Goal: Task Accomplishment & Management: Manage account settings

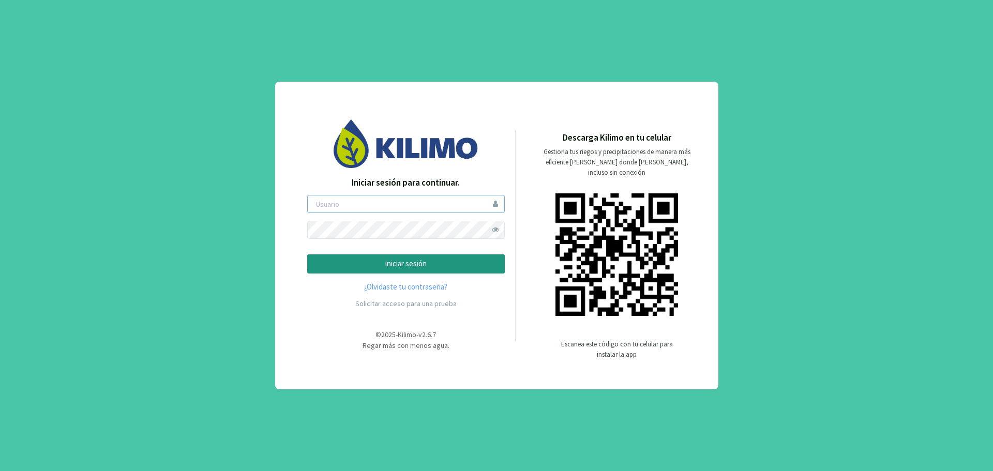
type input "gustavoestrada"
click at [417, 265] on p "iniciar sesión" at bounding box center [406, 264] width 180 height 12
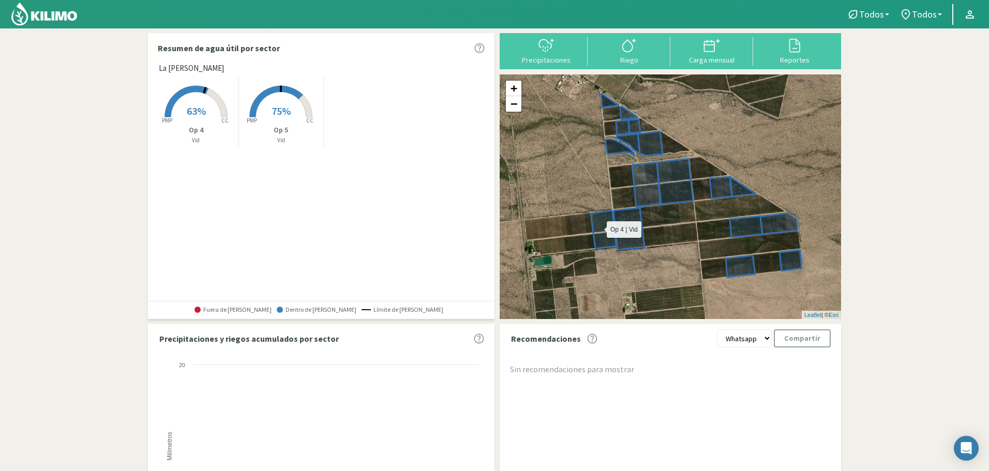
drag, startPoint x: 574, startPoint y: 165, endPoint x: 655, endPoint y: 190, distance: 84.4
click at [655, 190] on icon at bounding box center [676, 192] width 172 height 171
click at [547, 54] on svg-icon at bounding box center [546, 51] width 17 height 9
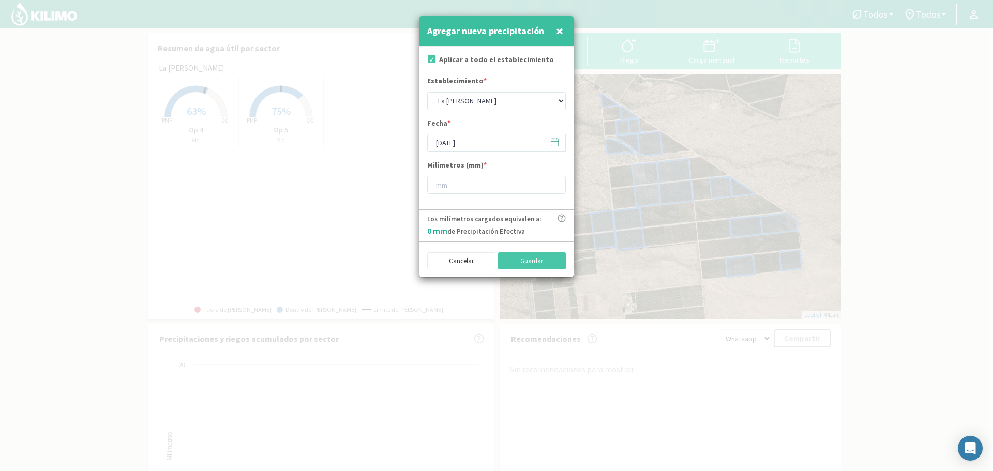
click at [553, 144] on icon at bounding box center [555, 142] width 10 height 10
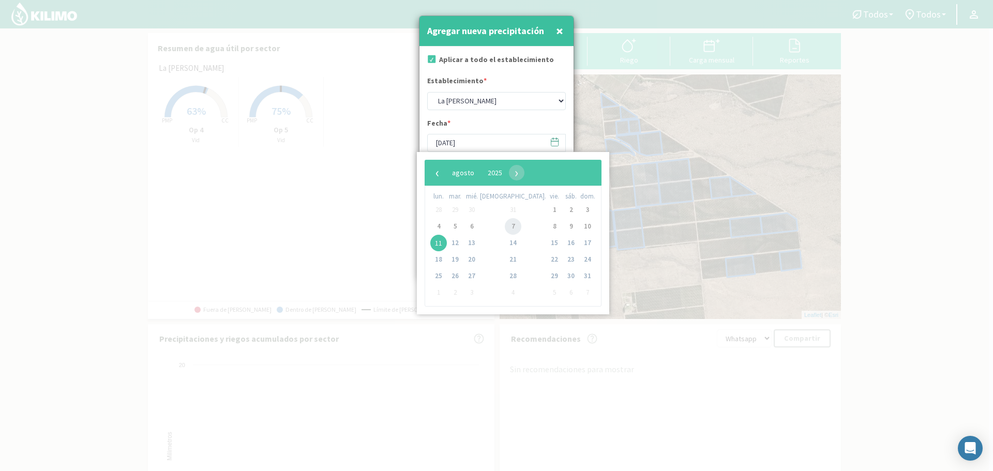
click at [505, 228] on span "7" at bounding box center [513, 226] width 17 height 17
type input "07/08/2025"
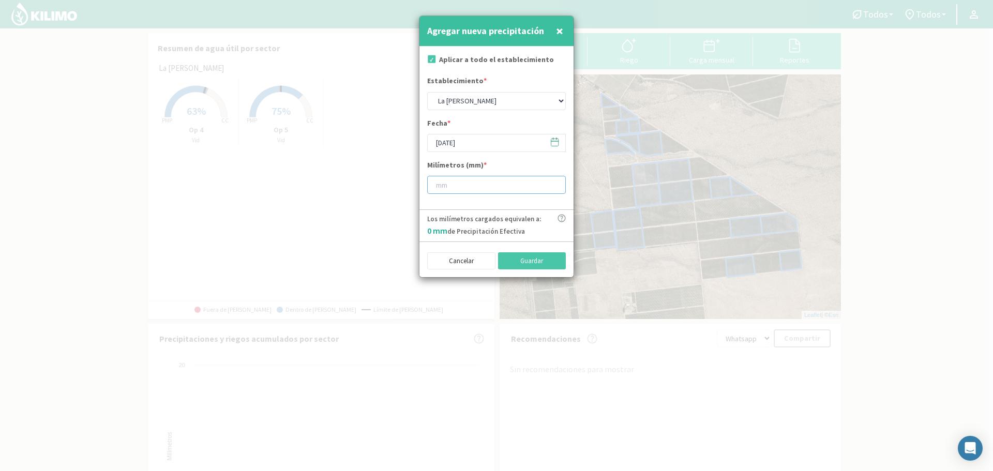
click at [492, 187] on input "number" at bounding box center [496, 185] width 139 height 18
type input "4"
click at [520, 261] on button "Guardar" at bounding box center [532, 261] width 68 height 18
type input "[DATE]"
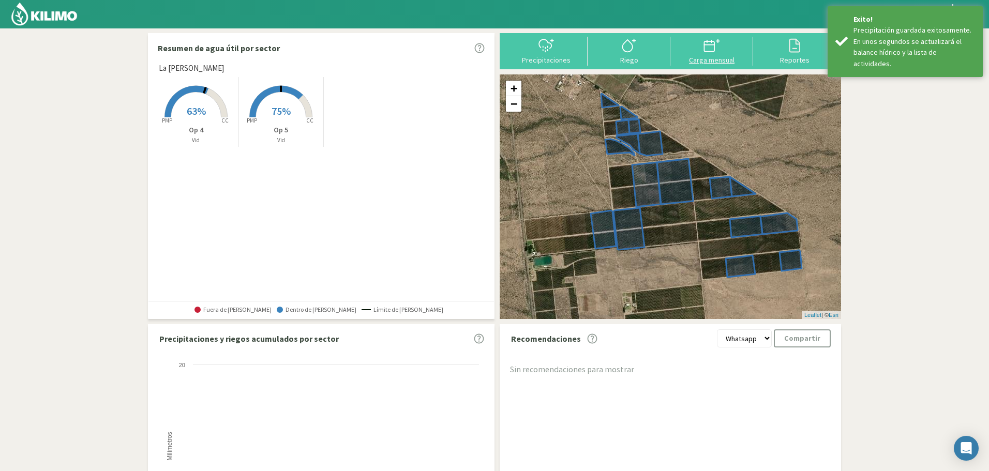
click at [703, 51] on icon at bounding box center [711, 45] width 17 height 17
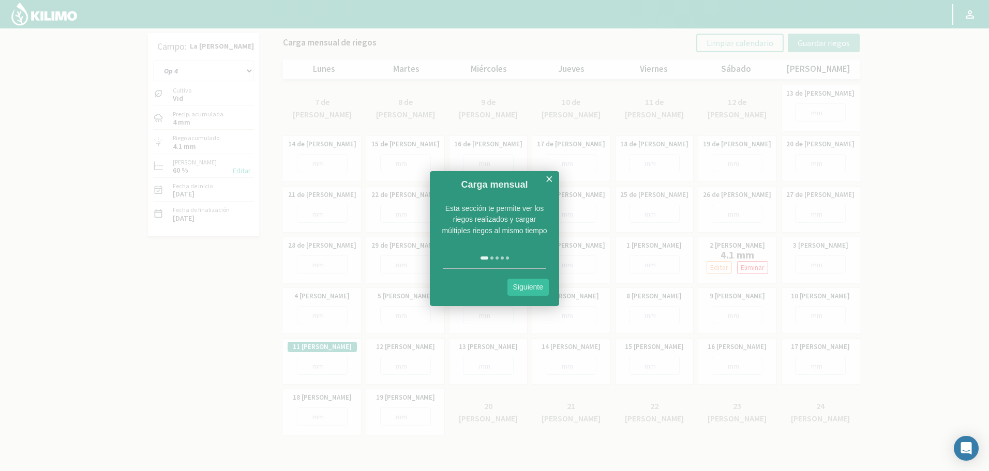
click at [535, 286] on link "Siguiente" at bounding box center [527, 287] width 41 height 17
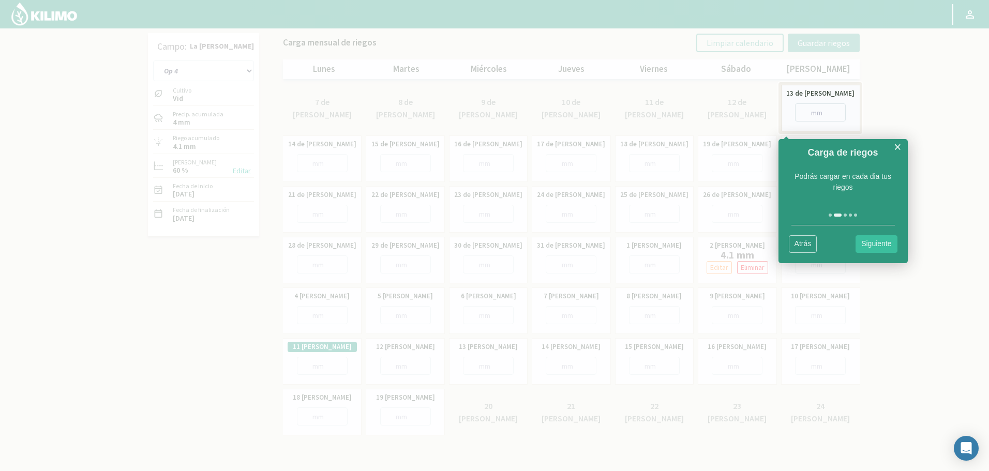
click at [874, 245] on link "Siguiente" at bounding box center [875, 243] width 41 height 17
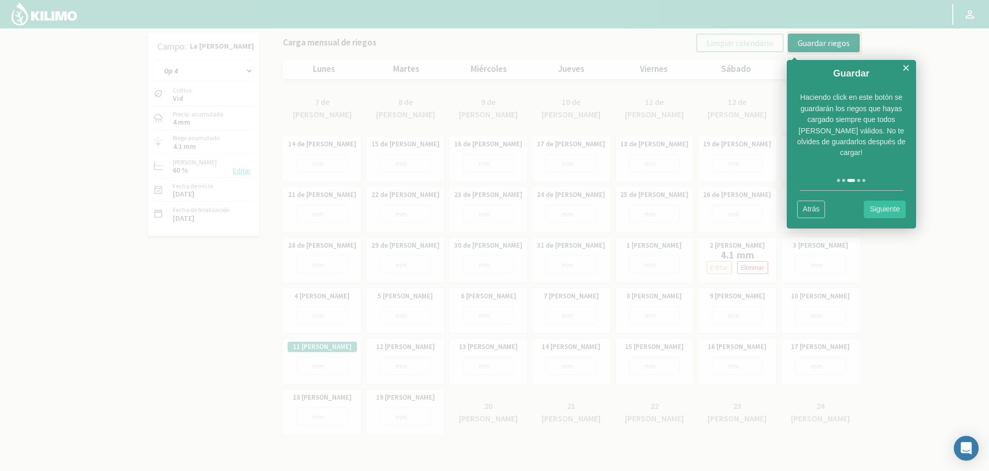
click at [885, 201] on link "Siguiente" at bounding box center [884, 209] width 41 height 17
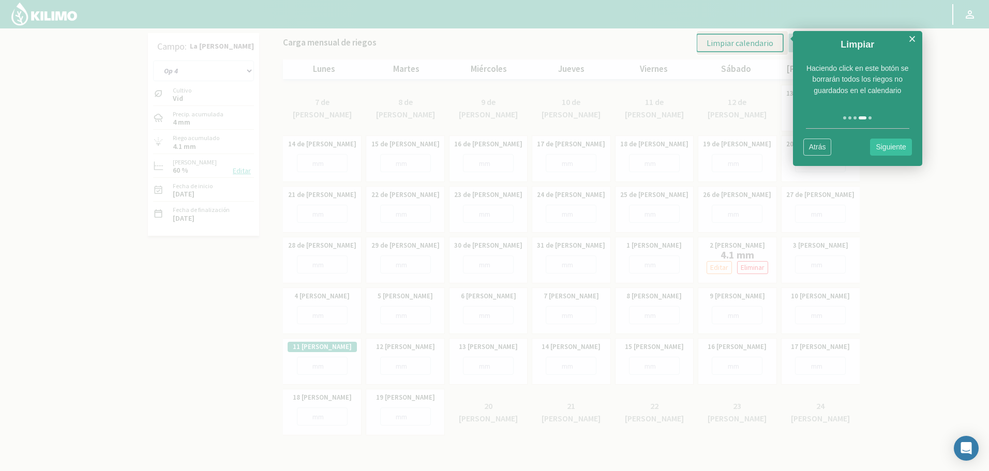
click at [910, 204] on div at bounding box center [494, 235] width 989 height 471
click at [911, 36] on link "×" at bounding box center [912, 39] width 8 height 13
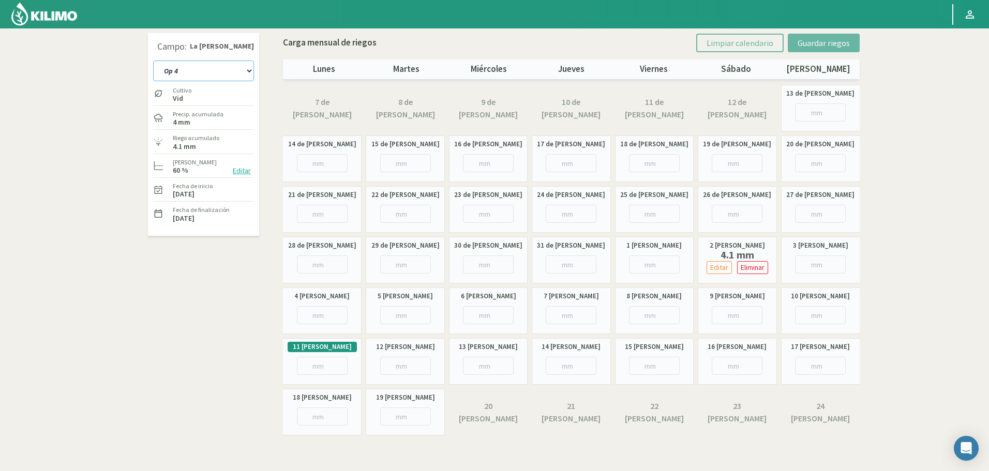
click at [247, 70] on select "Op 4 Op 5" at bounding box center [203, 70] width 101 height 21
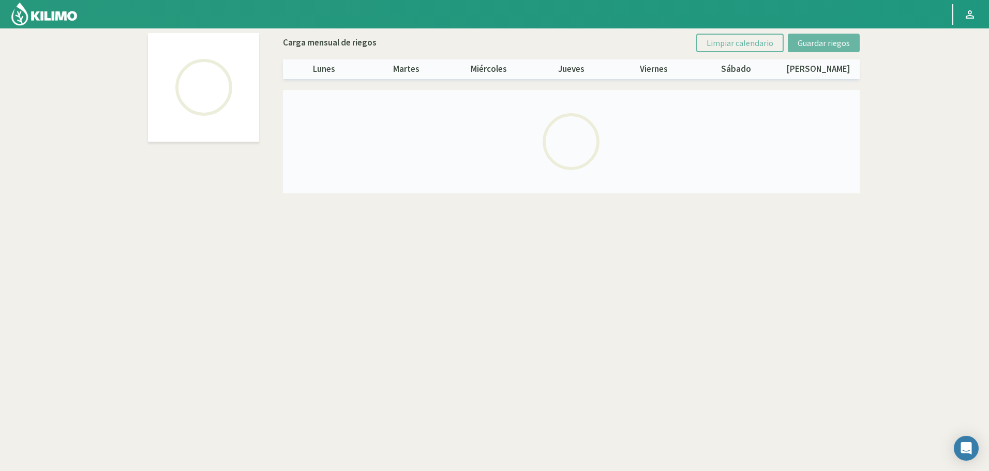
select select "1: Object"
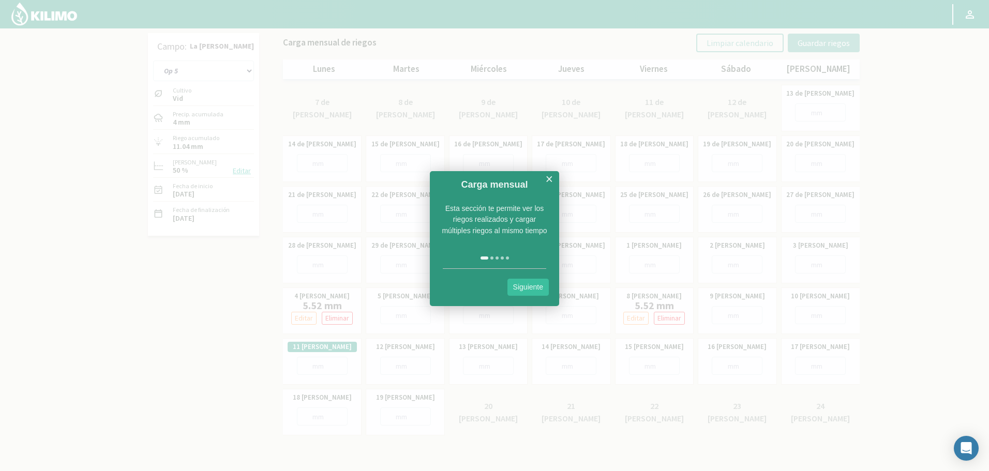
click at [547, 178] on link "×" at bounding box center [549, 179] width 8 height 13
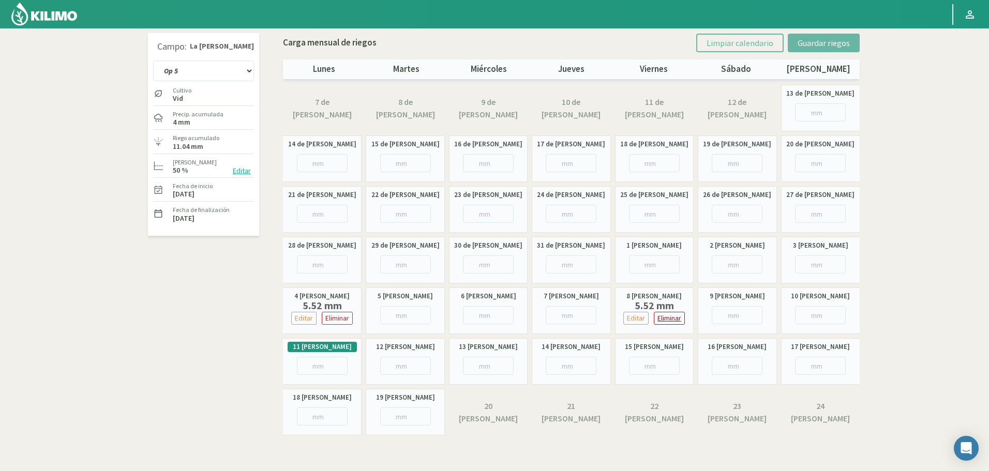
click at [661, 321] on p "Eliminar" at bounding box center [669, 318] width 24 height 12
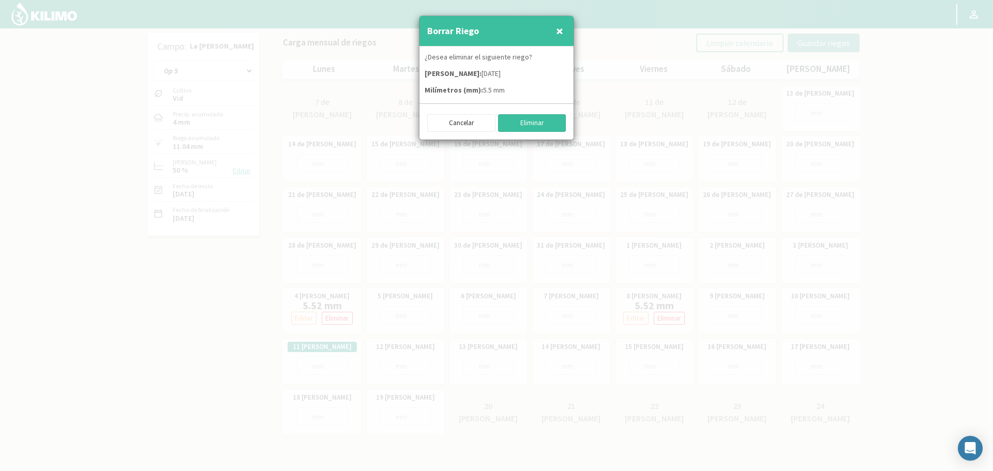
click at [533, 126] on button "Eliminar" at bounding box center [532, 123] width 68 height 18
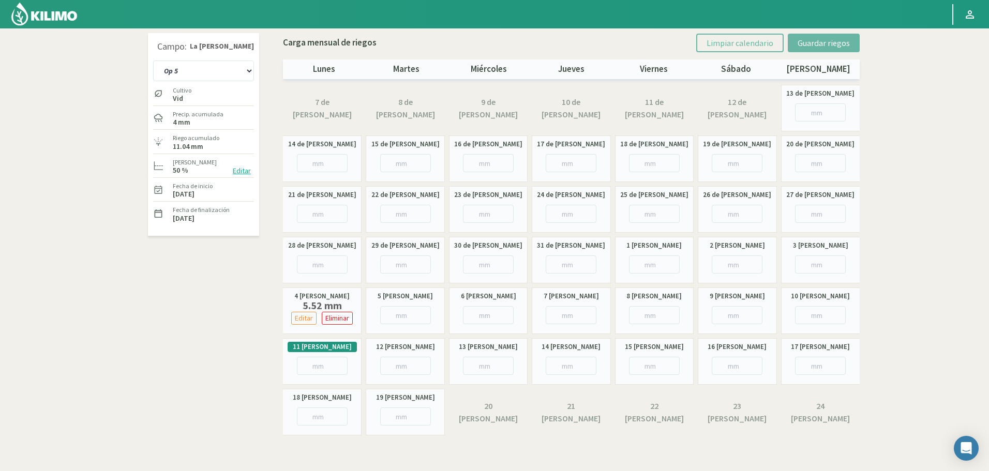
click at [38, 11] on img at bounding box center [44, 14] width 68 height 25
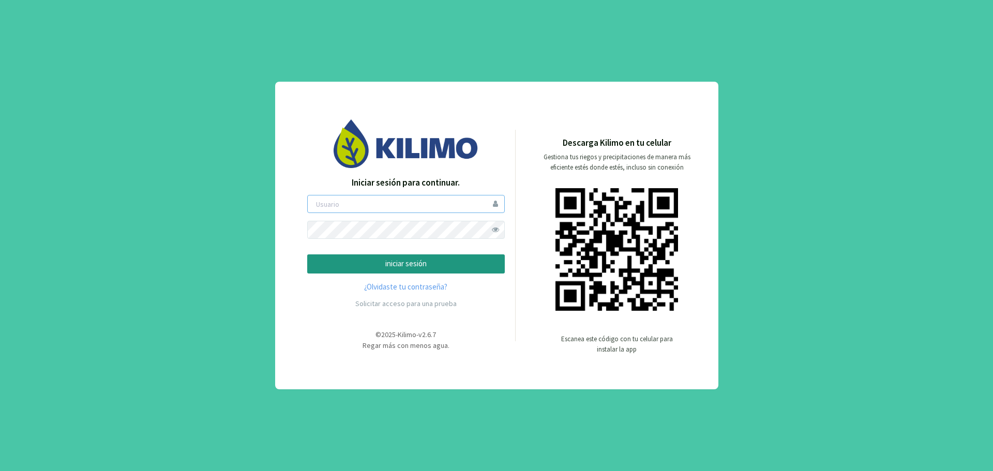
type input "gustavoestrada"
click at [414, 264] on p "iniciar sesión" at bounding box center [406, 264] width 180 height 12
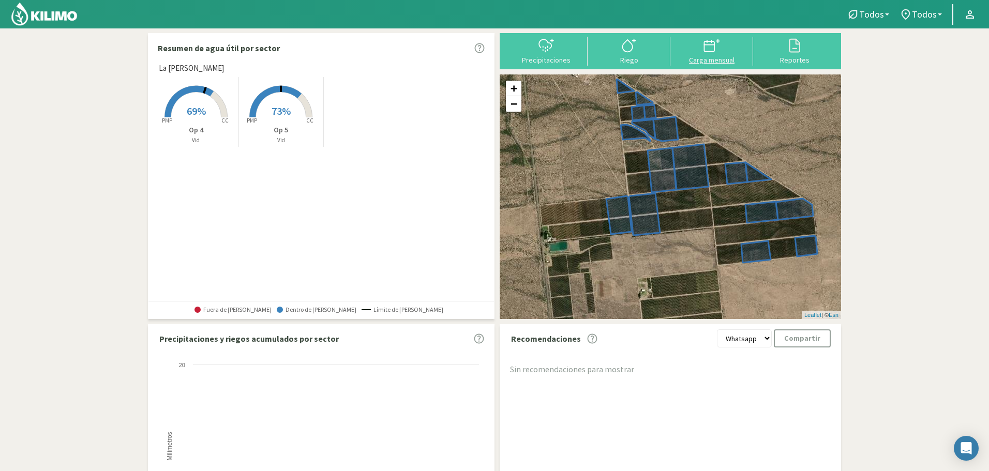
click at [706, 60] on div "Carga mensual" at bounding box center [711, 59] width 77 height 7
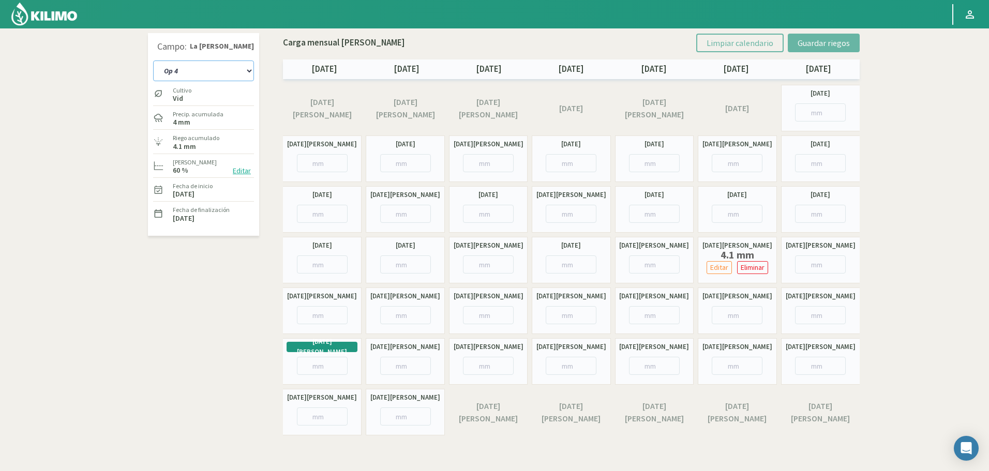
click at [239, 71] on select "Op 4 Op 5" at bounding box center [203, 70] width 101 height 21
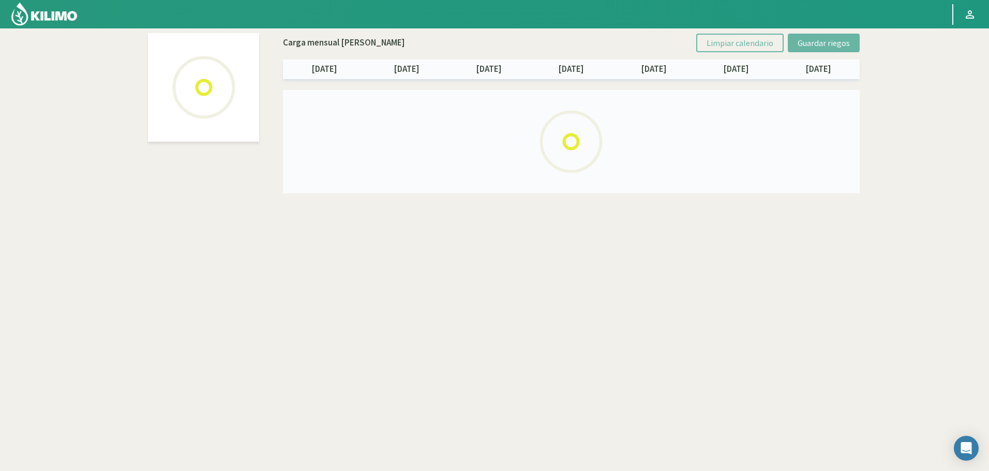
select select "1: Object"
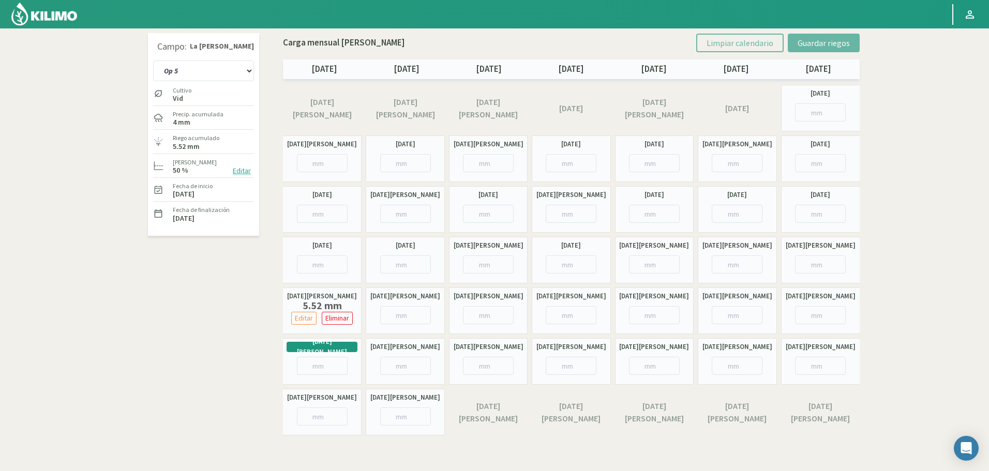
click at [39, 10] on img at bounding box center [44, 14] width 68 height 25
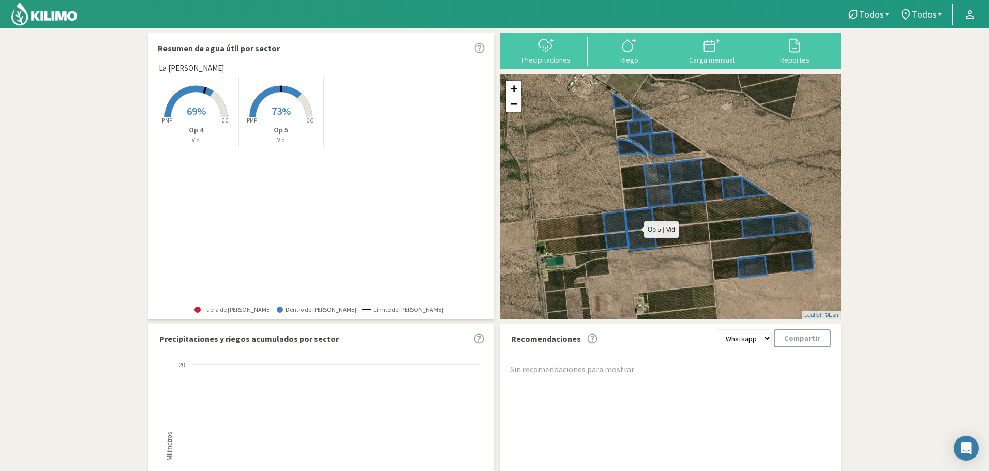
drag, startPoint x: 603, startPoint y: 148, endPoint x: 676, endPoint y: 189, distance: 82.9
click at [676, 189] on icon at bounding box center [713, 182] width 201 height 177
click at [554, 54] on button "Precipitaciones" at bounding box center [546, 50] width 83 height 27
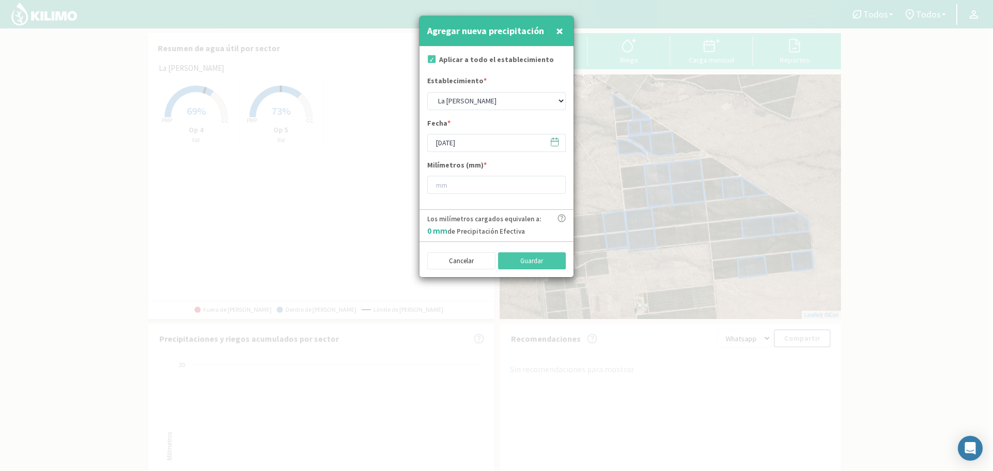
click at [562, 30] on span "×" at bounding box center [559, 30] width 7 height 17
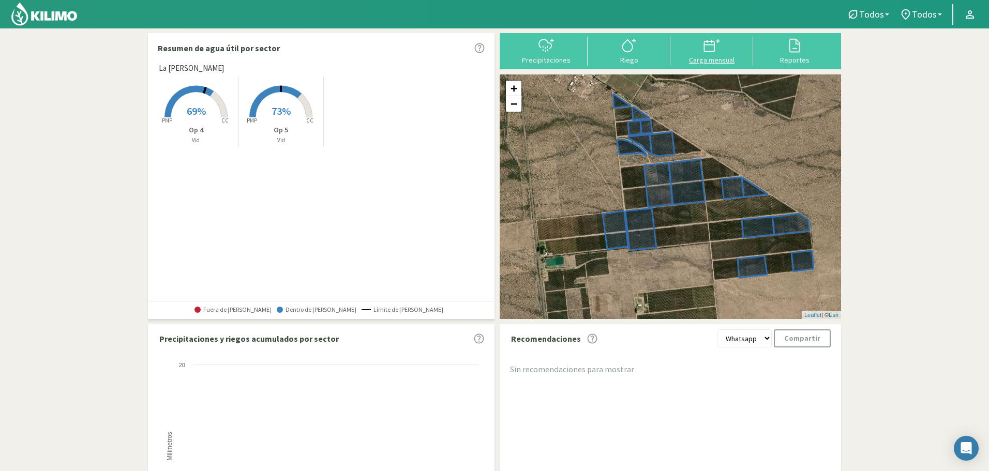
click at [704, 51] on icon at bounding box center [709, 46] width 10 height 10
